Goal: Task Accomplishment & Management: Use online tool/utility

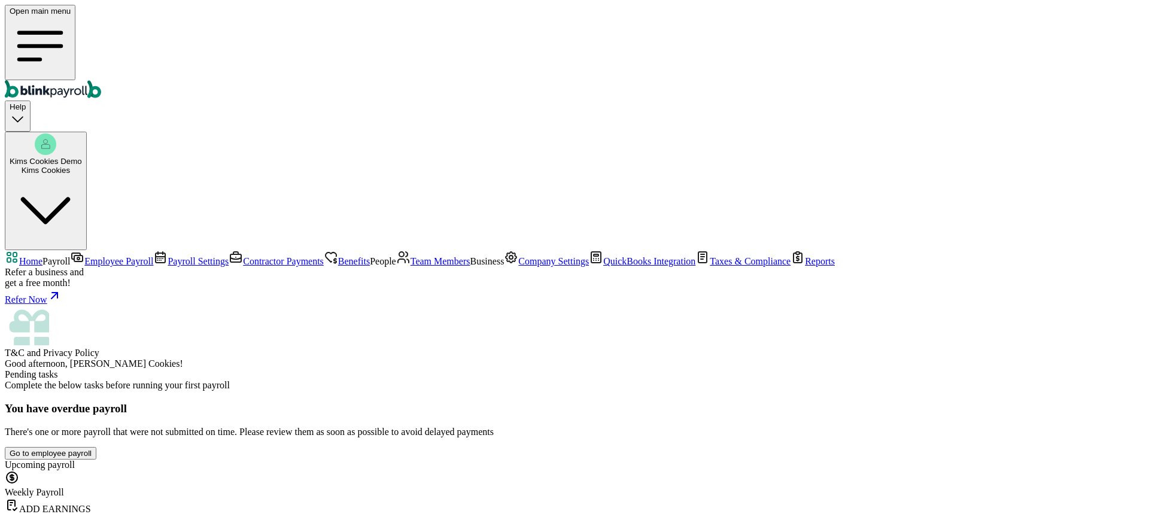
scroll to position [120, 0]
click at [518, 266] on span "Company Settings" at bounding box center [553, 261] width 71 height 10
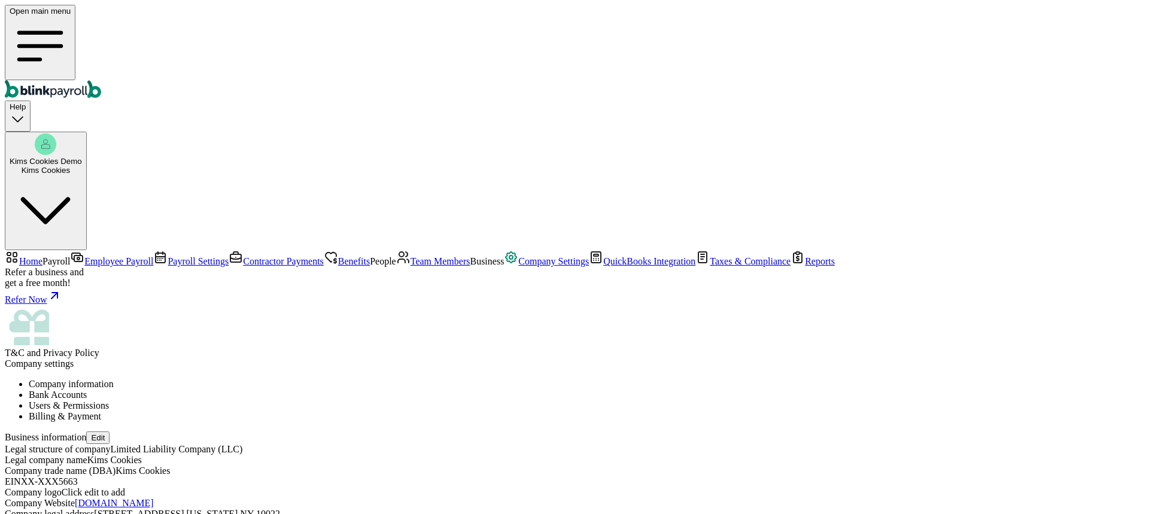
scroll to position [45, 0]
click at [110, 431] on button "Edit" at bounding box center [97, 437] width 23 height 13
select select "Limited Liability Company (LLC)"
click at [321, 390] on li "Bank Accounts" at bounding box center [587, 395] width 1116 height 11
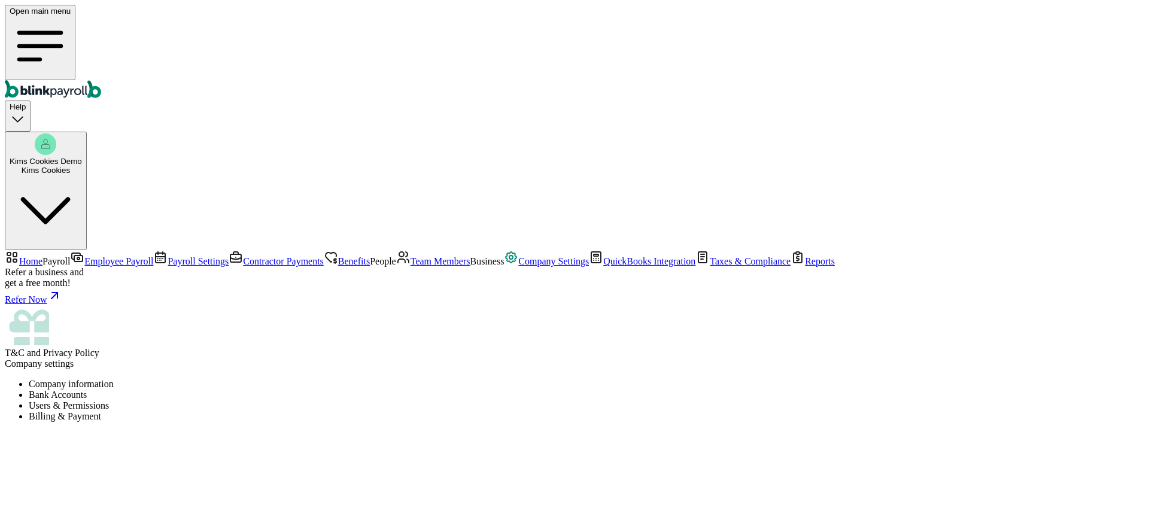
click at [433, 400] on li "Users & Permissions" at bounding box center [587, 405] width 1116 height 11
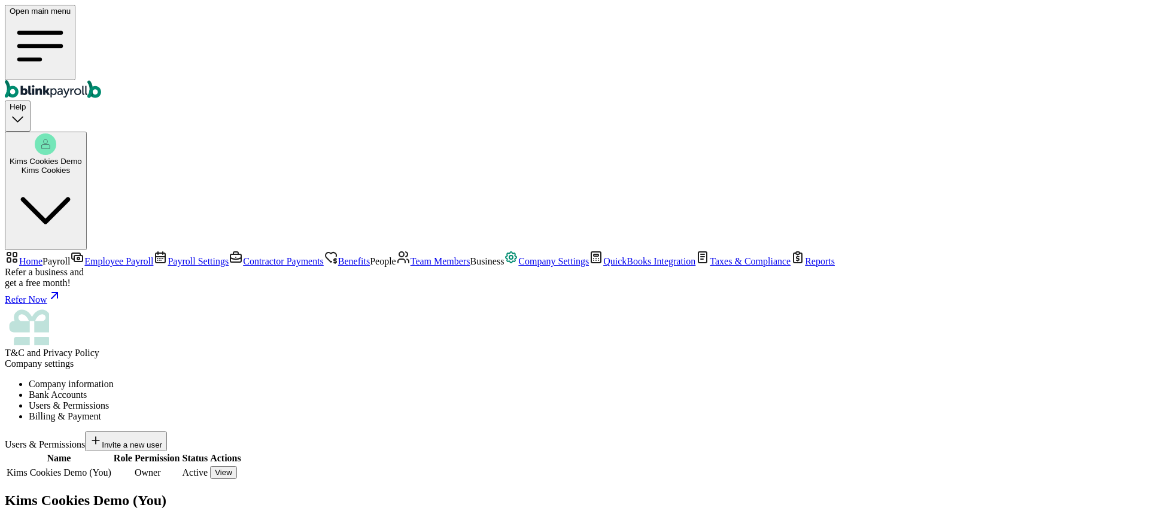
click at [162, 440] on span "Invite a new user" at bounding box center [132, 444] width 60 height 9
click at [603, 266] on span "QuickBooks Integration" at bounding box center [649, 261] width 92 height 10
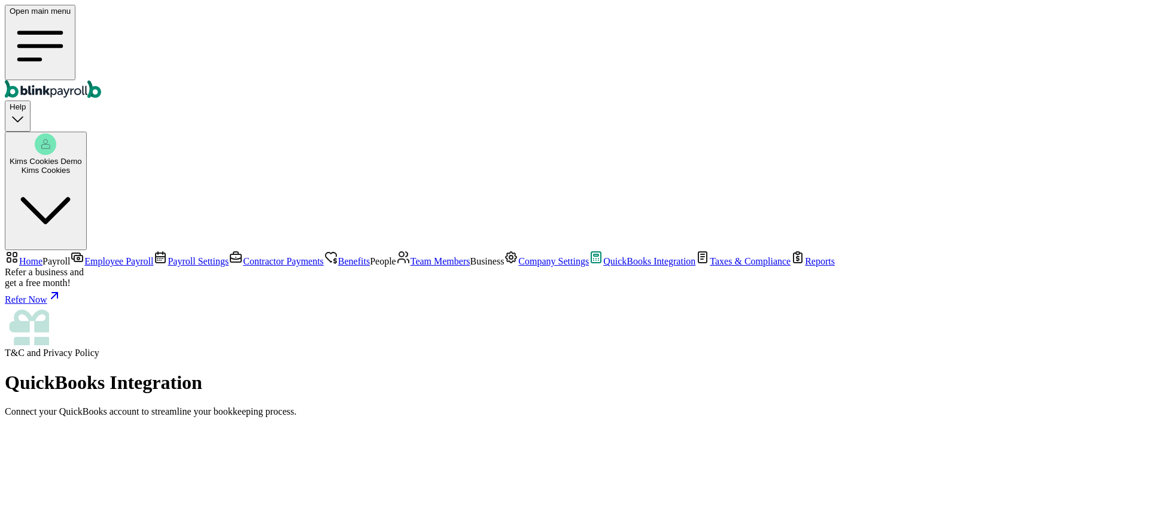
click at [710, 266] on span "Taxes & Compliance" at bounding box center [750, 261] width 81 height 10
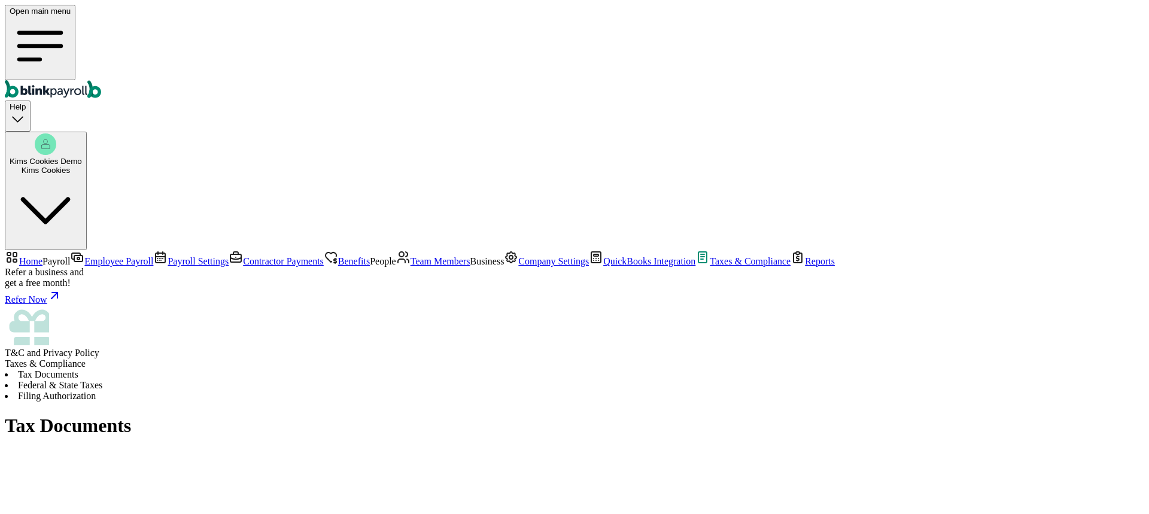
click at [328, 380] on li "Federal & State Taxes" at bounding box center [574, 385] width 1139 height 11
click at [805, 266] on span "Reports" at bounding box center [820, 261] width 30 height 10
click at [411, 256] on span "Team Members" at bounding box center [441, 261] width 60 height 10
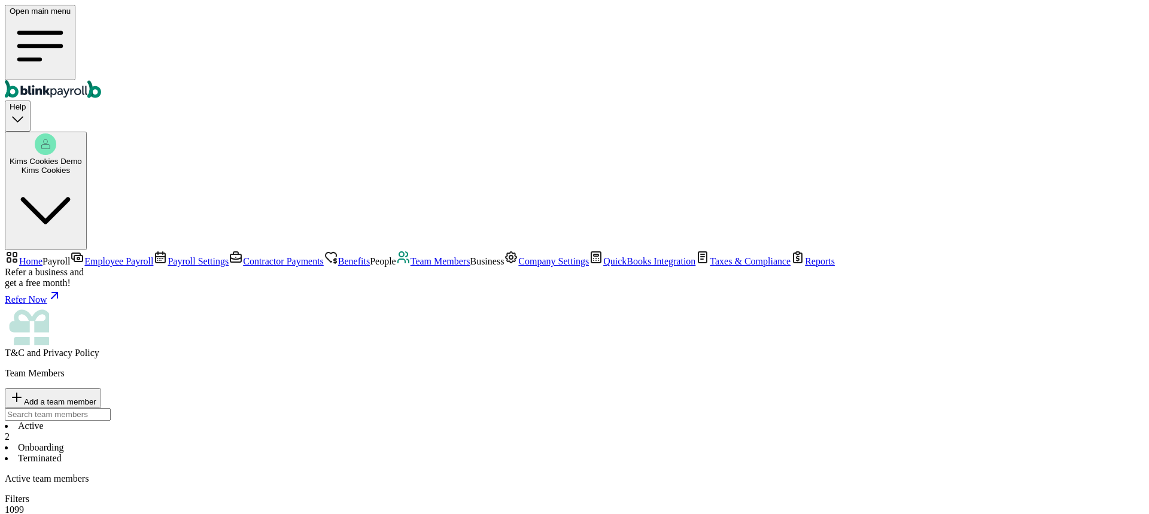
click at [96, 397] on span "Add a team member" at bounding box center [60, 401] width 72 height 9
select select "employee"
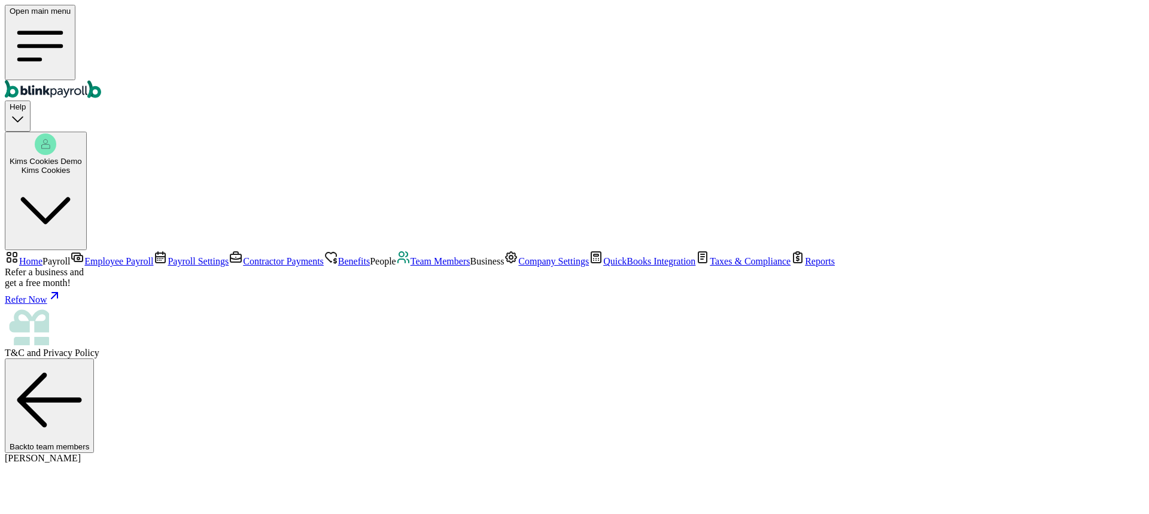
select select "2025"
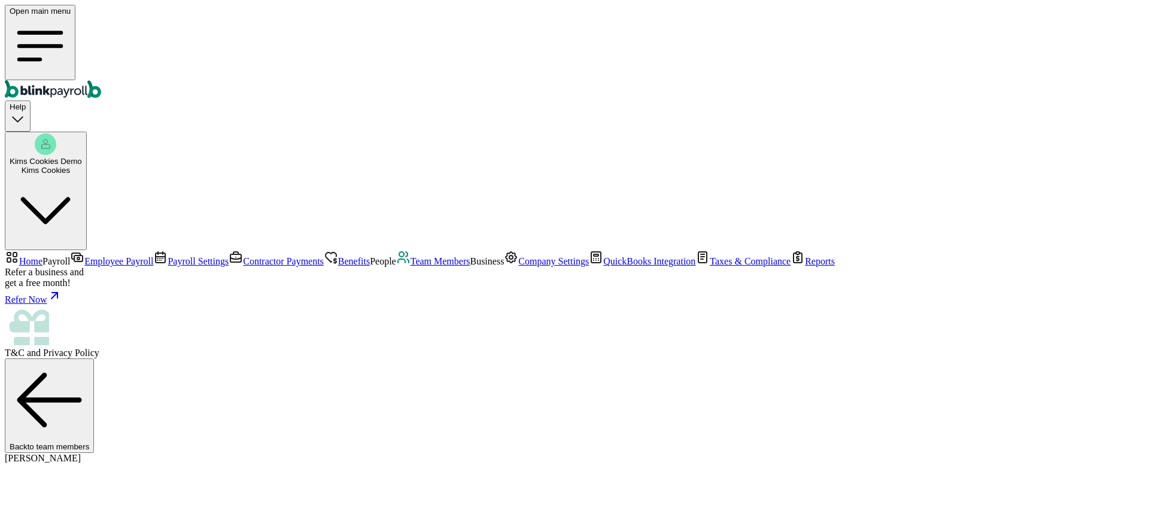
select select "[STREET_ADDRESS][US_STATE]"
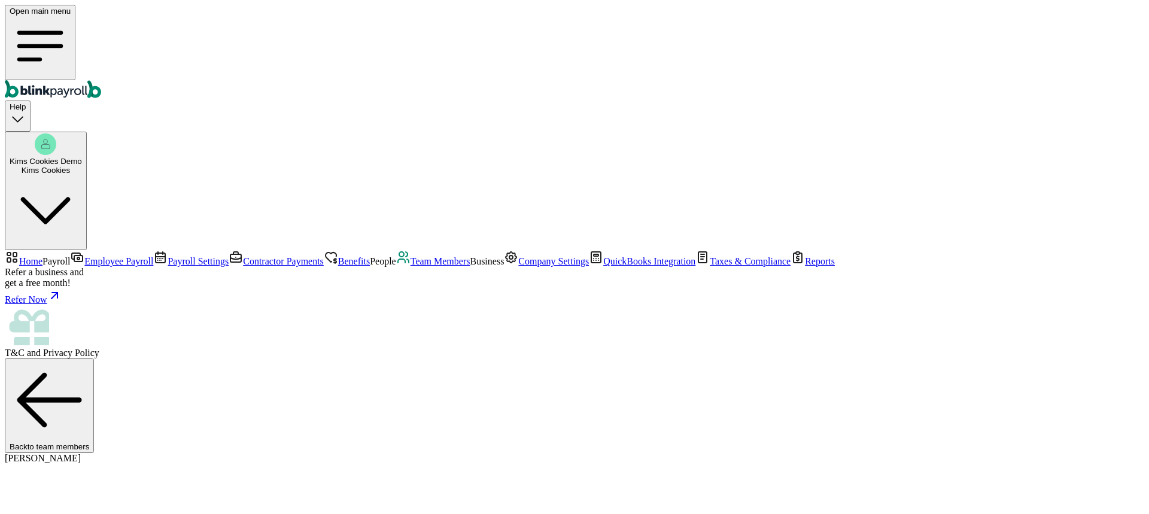
scroll to position [7, 0]
select select "2025"
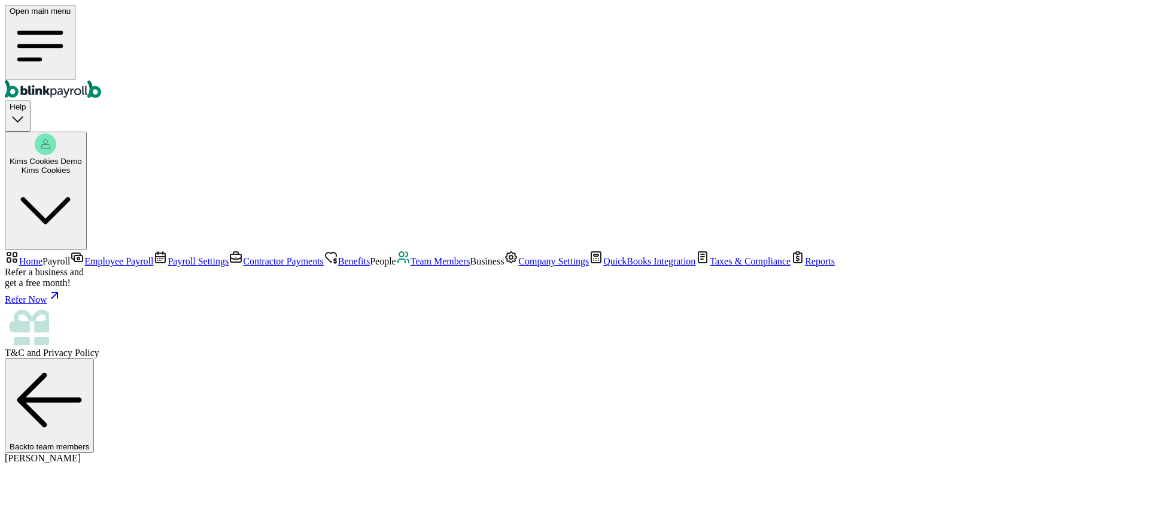
scroll to position [0, 0]
select select "2025"
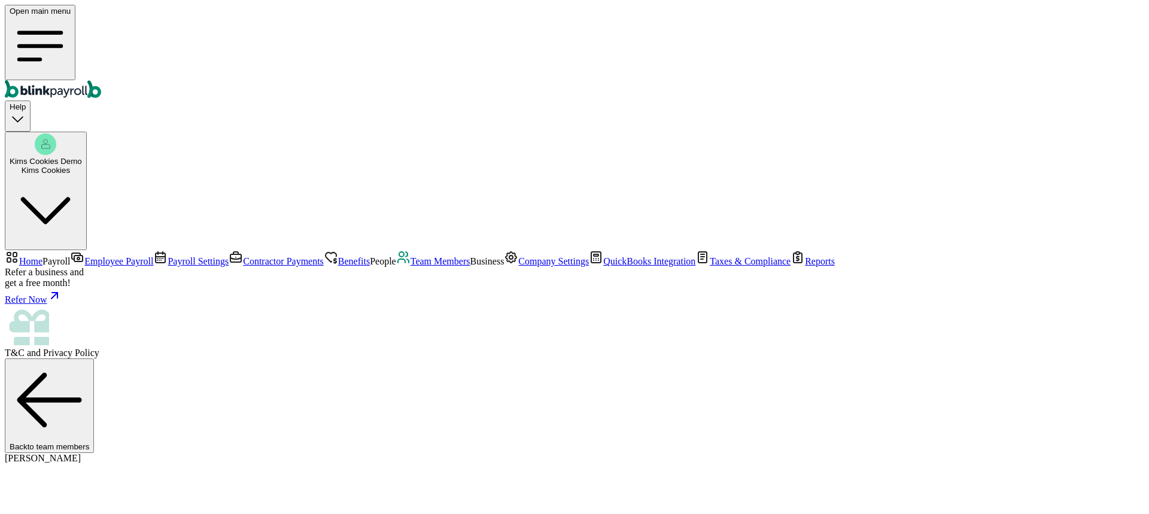
scroll to position [0, 0]
click at [411, 256] on span "Team Members" at bounding box center [441, 261] width 60 height 10
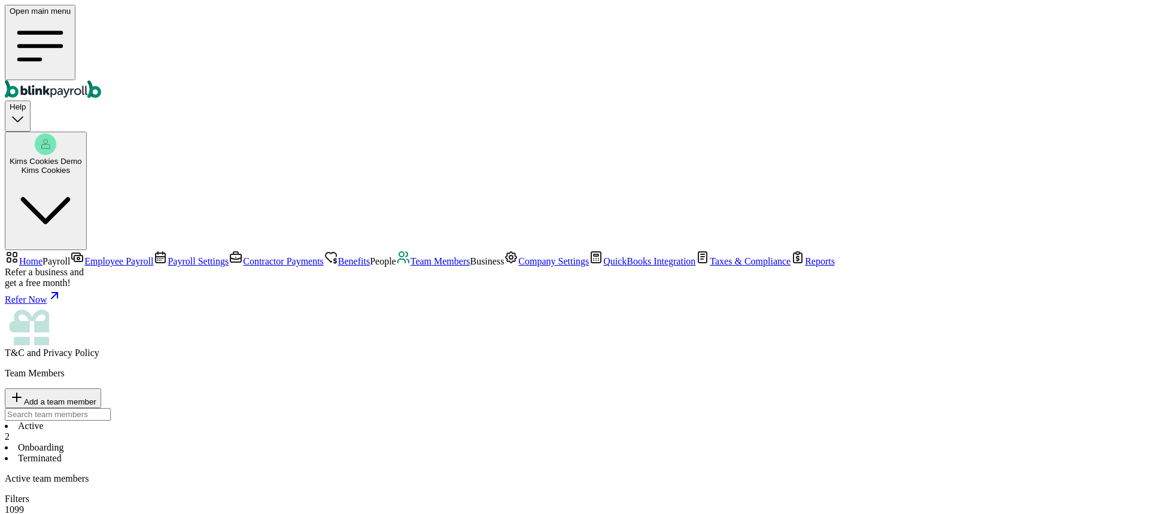
click at [338, 256] on span "Benefits" at bounding box center [354, 261] width 32 height 10
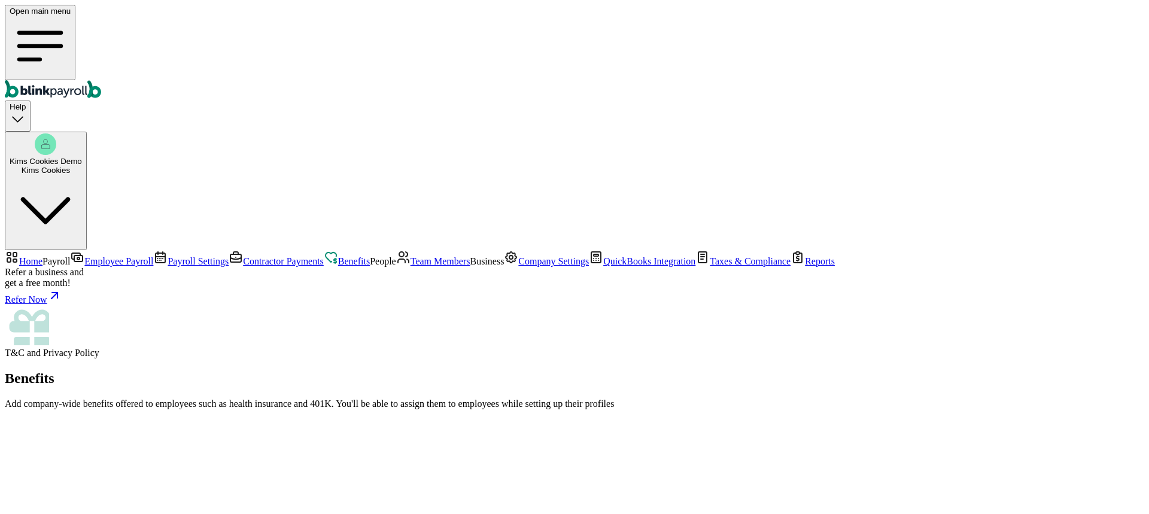
click at [84, 256] on span "Employee Payroll" at bounding box center [118, 261] width 69 height 10
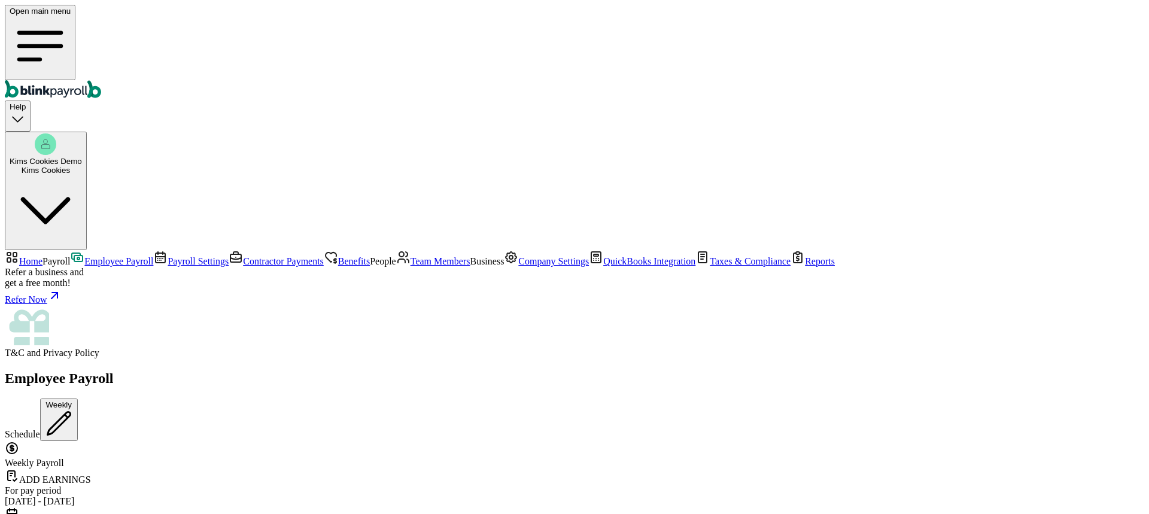
click at [411, 256] on span "Team Members" at bounding box center [441, 261] width 60 height 10
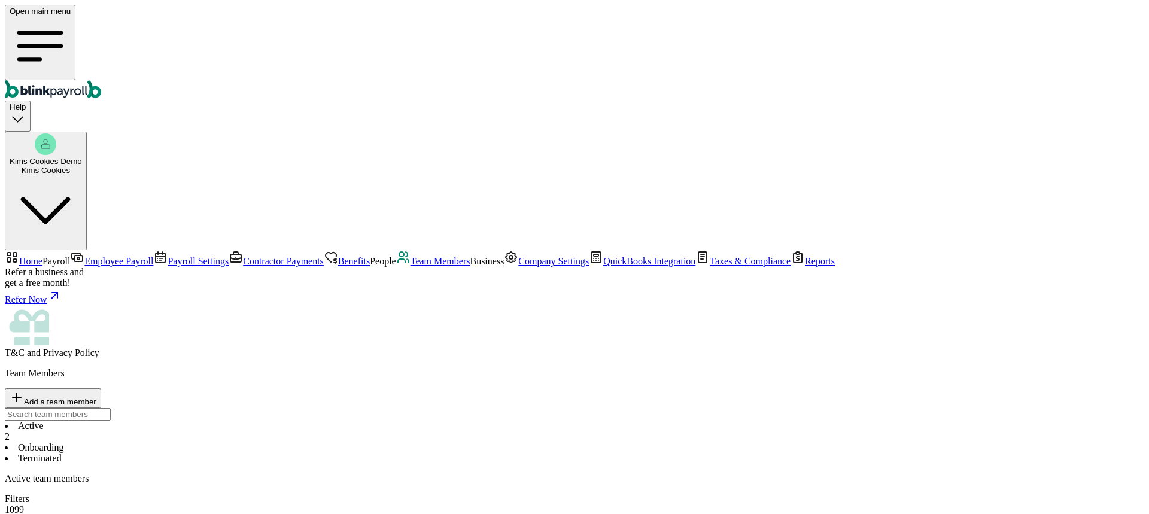
click at [338, 256] on span "Benefits" at bounding box center [354, 261] width 32 height 10
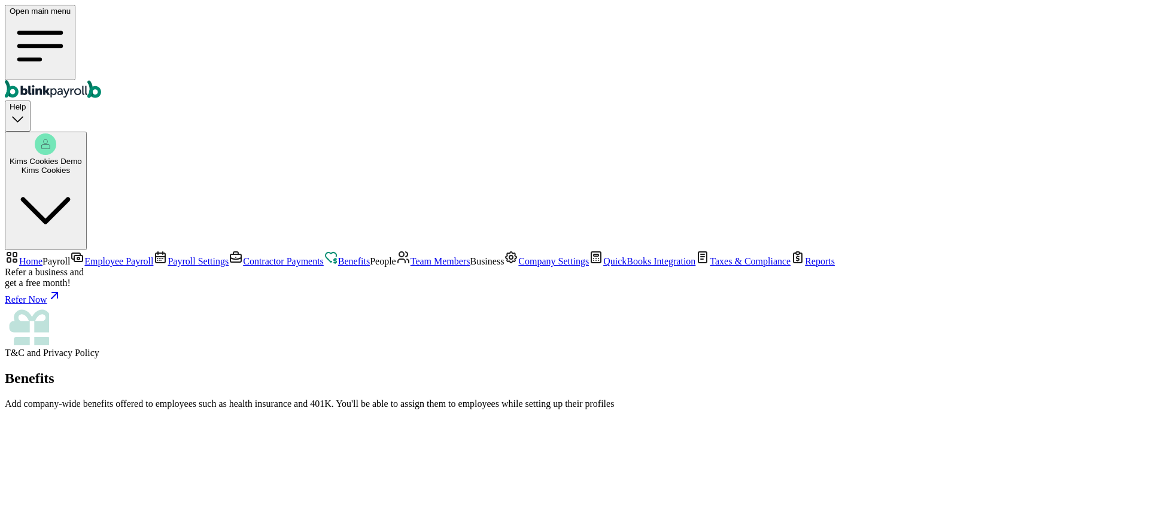
click at [84, 256] on span "Employee Payroll" at bounding box center [118, 261] width 69 height 10
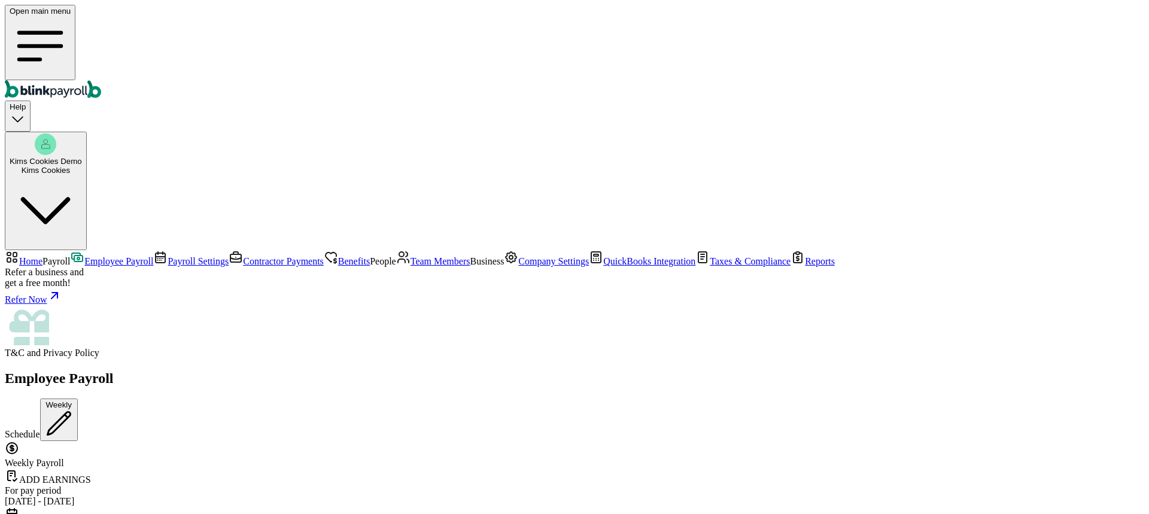
click at [42, 256] on span "Home" at bounding box center [30, 261] width 23 height 10
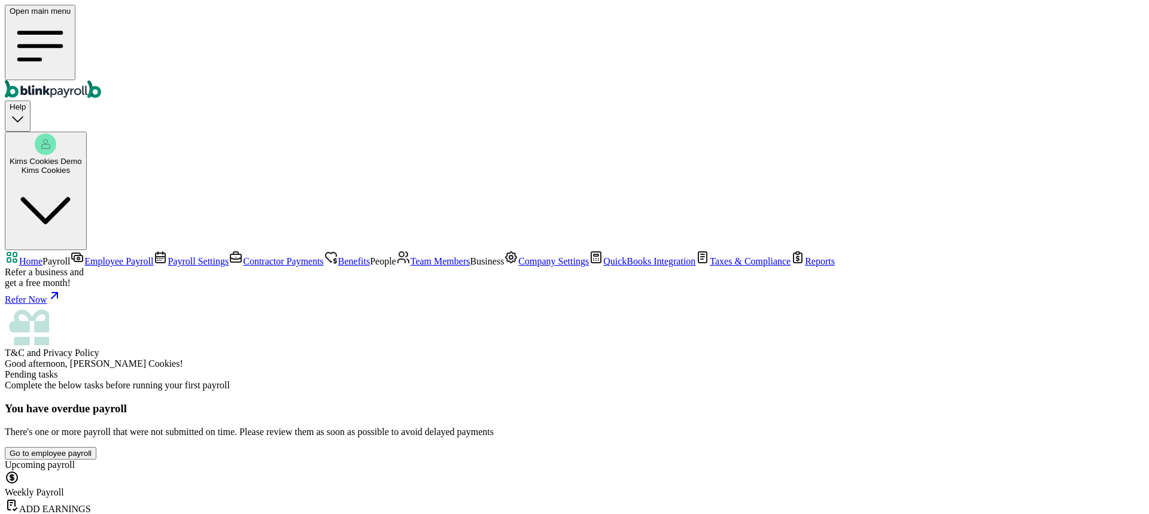
scroll to position [120, 0]
click at [84, 256] on span "Employee Payroll" at bounding box center [118, 261] width 69 height 10
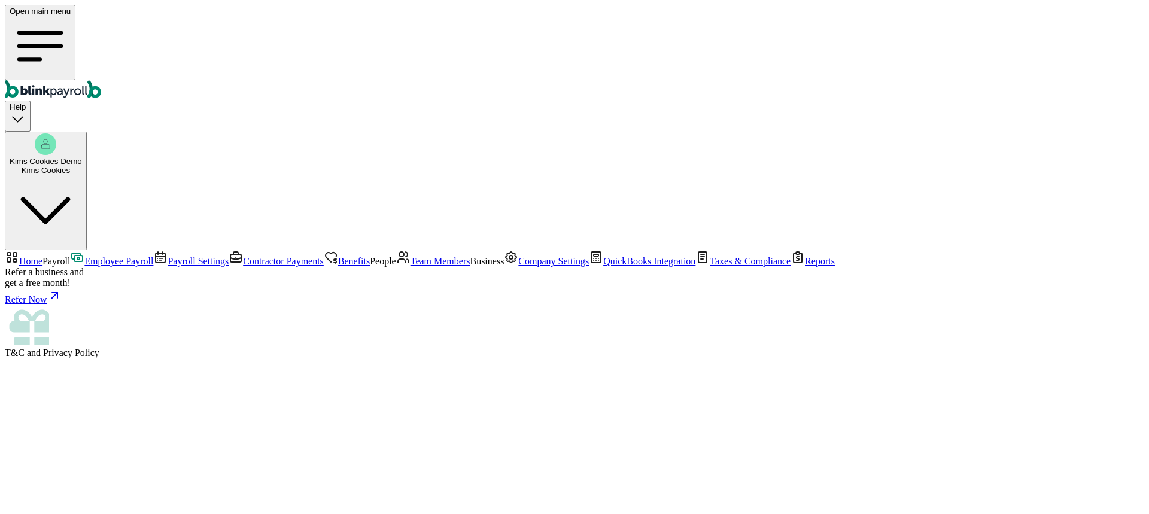
select select "direct_deposit"
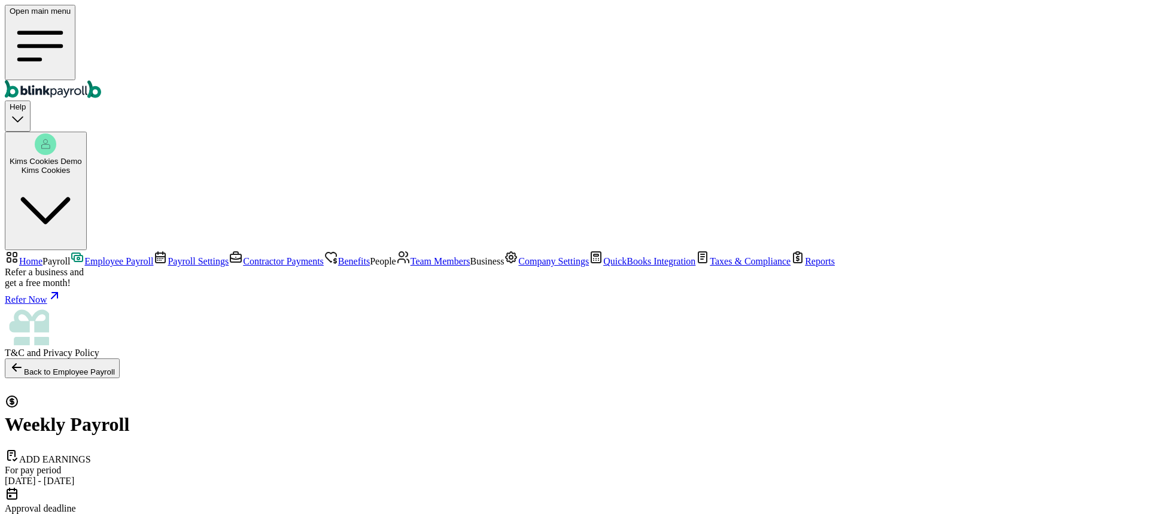
type input "45"
drag, startPoint x: 174, startPoint y: 161, endPoint x: 296, endPoint y: 175, distance: 123.5
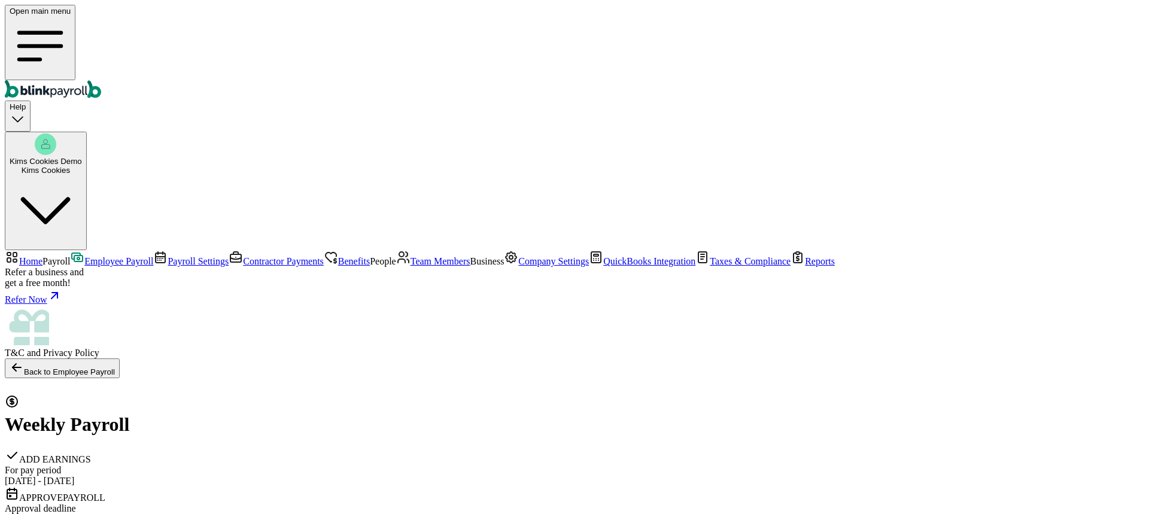
drag, startPoint x: 273, startPoint y: 220, endPoint x: 176, endPoint y: 213, distance: 97.8
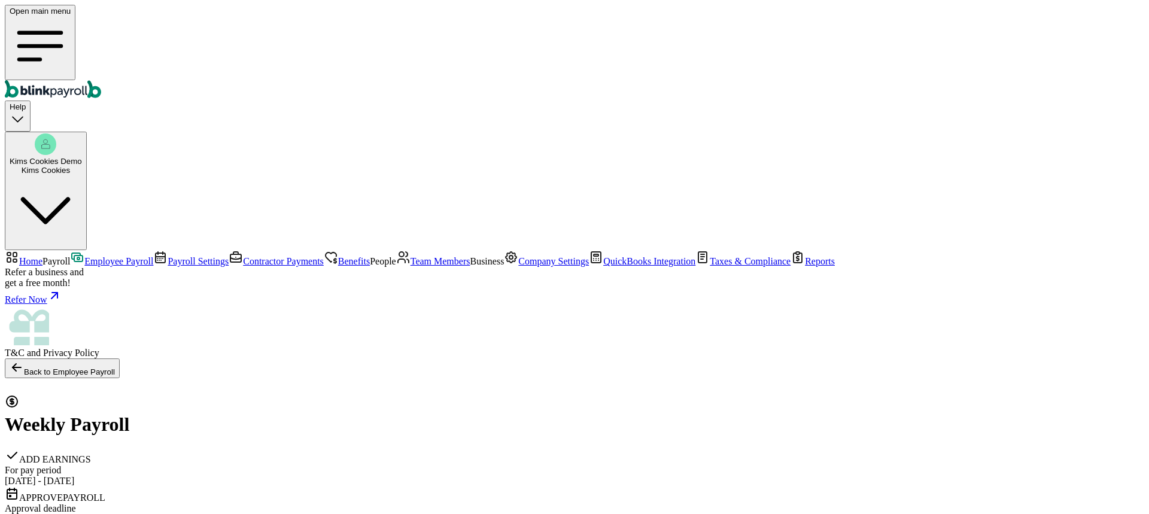
drag, startPoint x: 491, startPoint y: 218, endPoint x: 412, endPoint y: 220, distance: 79.0
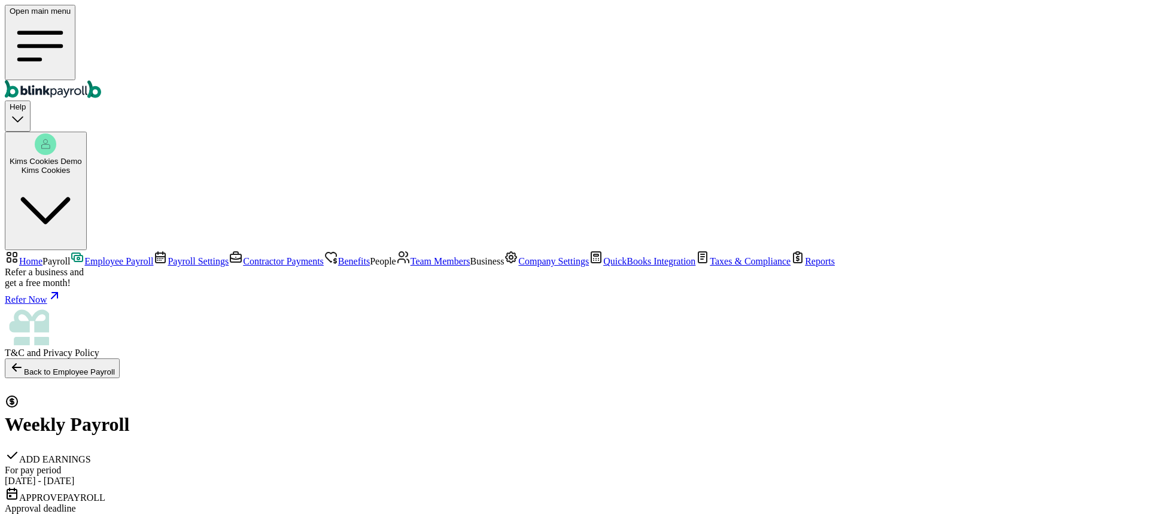
drag, startPoint x: 692, startPoint y: 245, endPoint x: 765, endPoint y: 248, distance: 72.5
drag, startPoint x: 399, startPoint y: 320, endPoint x: 523, endPoint y: 324, distance: 124.6
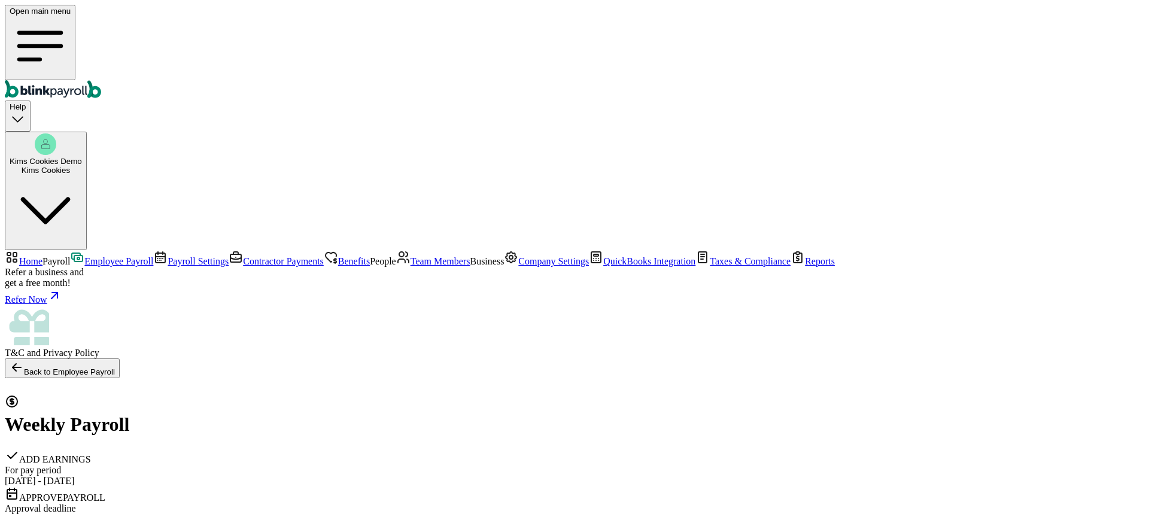
checkbox input "true"
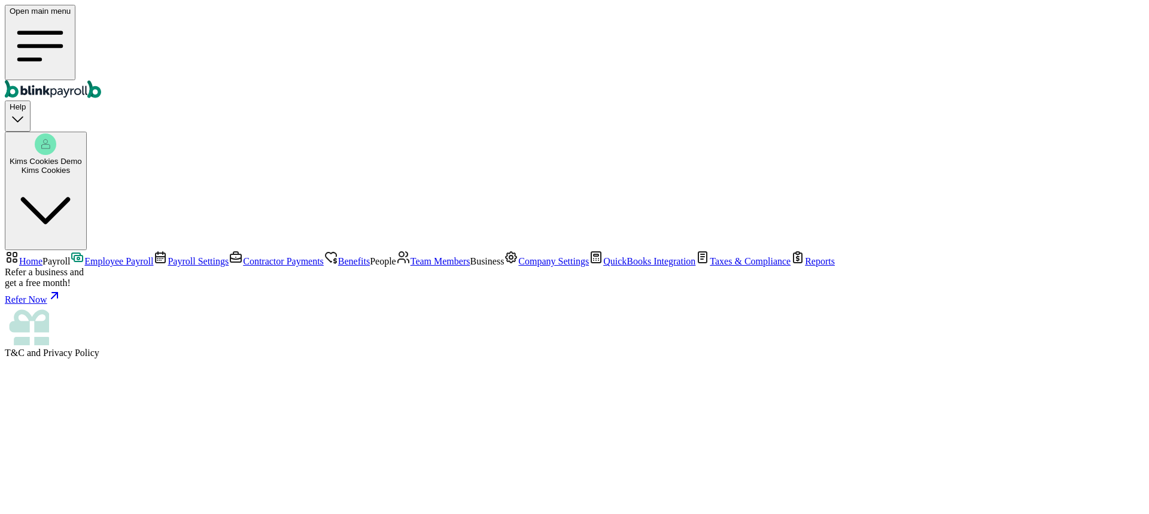
scroll to position [174, 0]
click at [411, 256] on span "Team Members" at bounding box center [441, 261] width 60 height 10
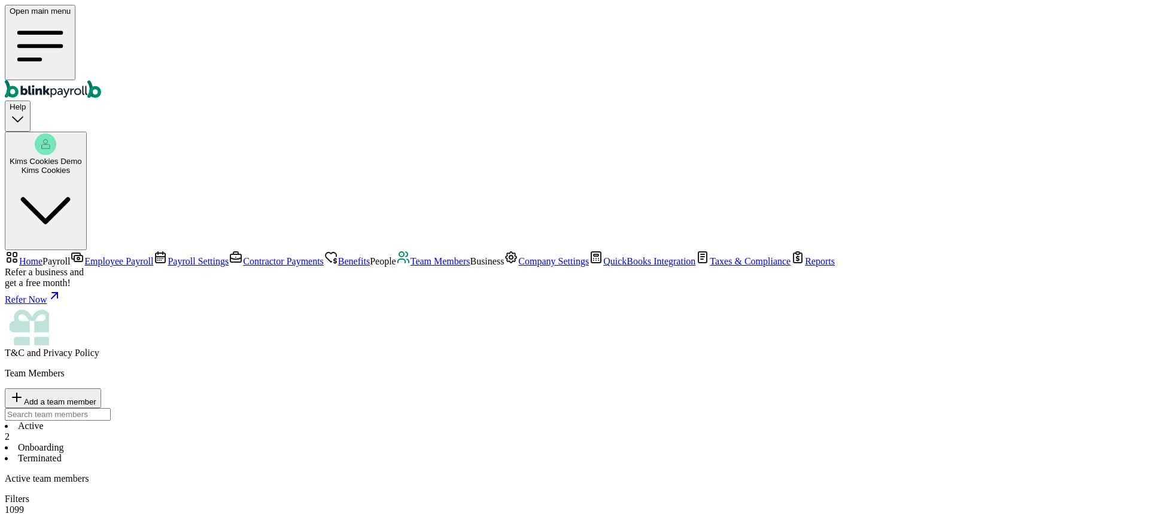
select select "2025"
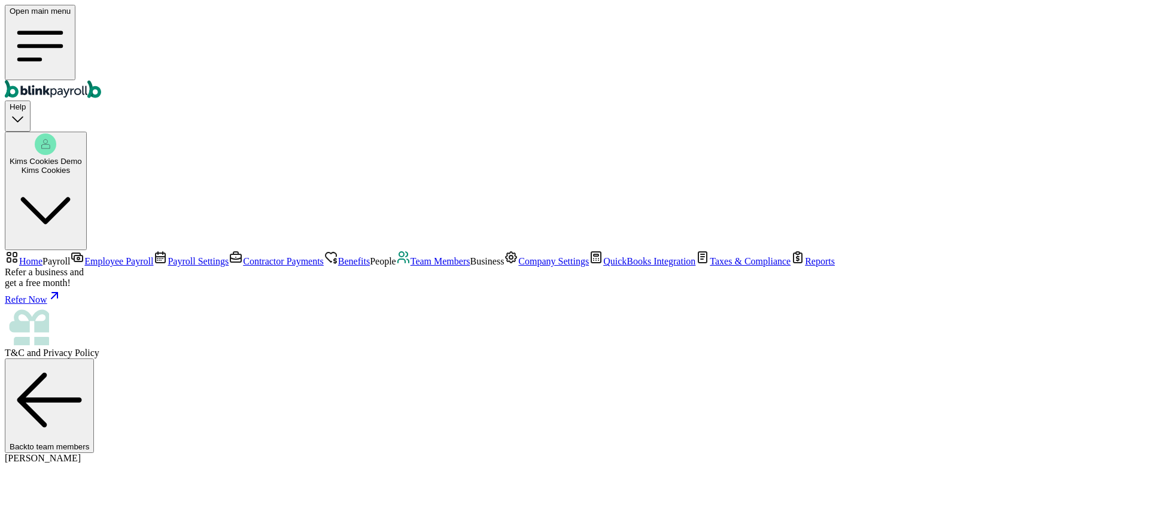
scroll to position [63, 0]
click at [42, 256] on link "Home" at bounding box center [24, 261] width 38 height 10
